Goal: Information Seeking & Learning: Learn about a topic

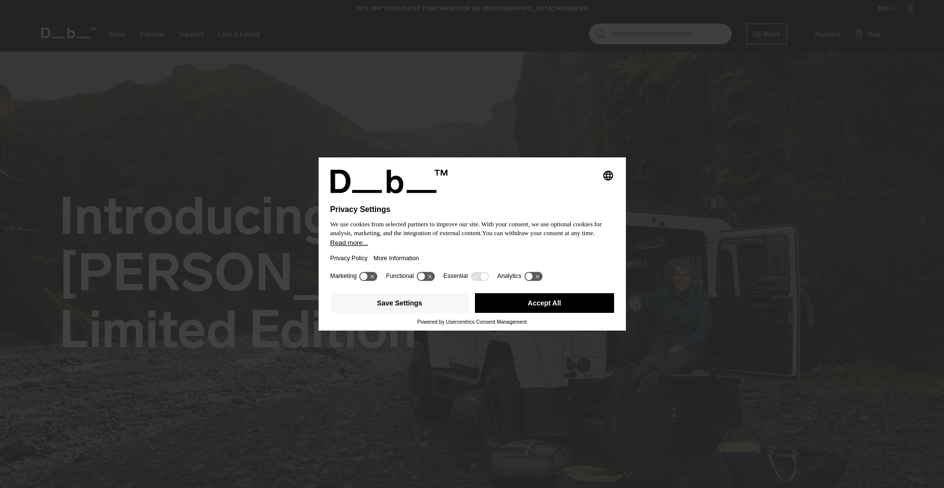
click at [531, 305] on button "Accept All" at bounding box center [544, 303] width 139 height 20
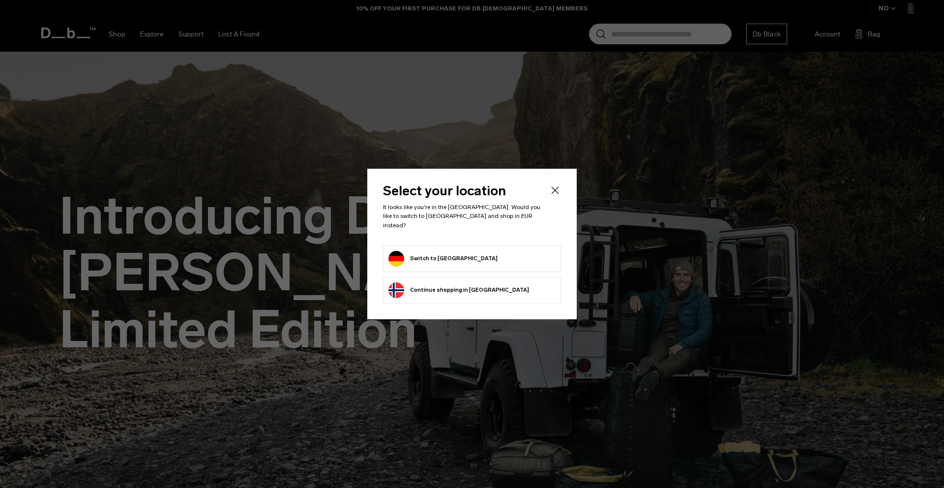
click at [515, 303] on div "Select your location It looks like you're in the Germany. Would you like to swi…" at bounding box center [472, 244] width 210 height 150
click at [506, 245] on li "Switch to Germany" at bounding box center [472, 258] width 178 height 27
click at [505, 251] on form "Switch to Germany" at bounding box center [472, 259] width 167 height 16
click at [439, 245] on li "Switch to Germany" at bounding box center [472, 258] width 178 height 27
click at [438, 251] on button "Switch to Germany" at bounding box center [443, 259] width 109 height 16
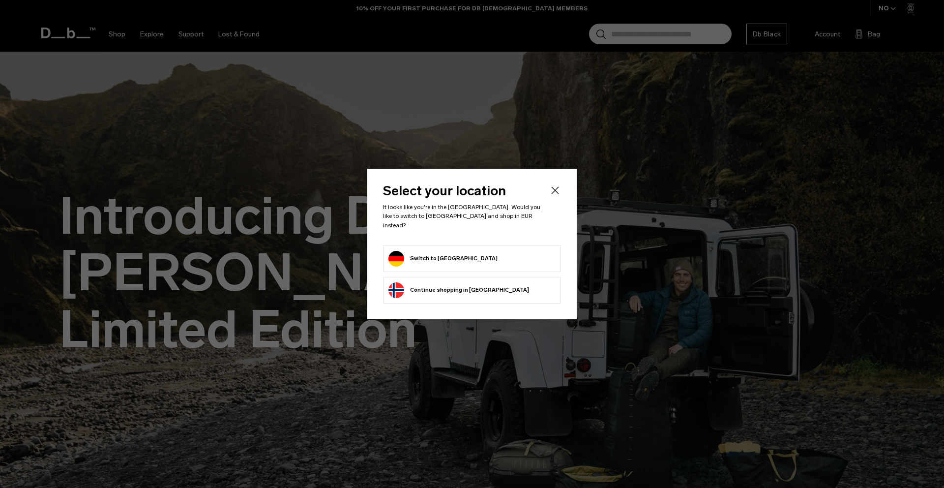
click at [438, 252] on button "Switch to Germany" at bounding box center [443, 259] width 109 height 16
